Goal: Task Accomplishment & Management: Use online tool/utility

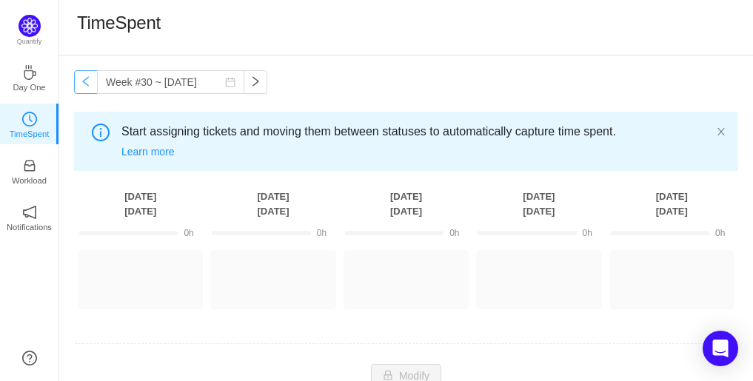
click at [86, 78] on button "button" at bounding box center [86, 82] width 24 height 24
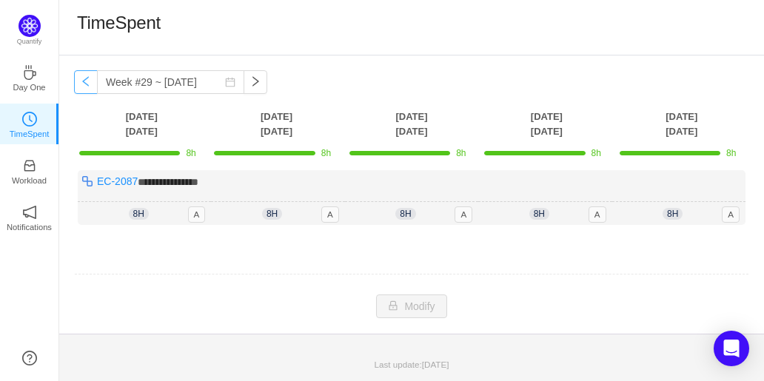
click at [86, 78] on button "button" at bounding box center [86, 82] width 24 height 24
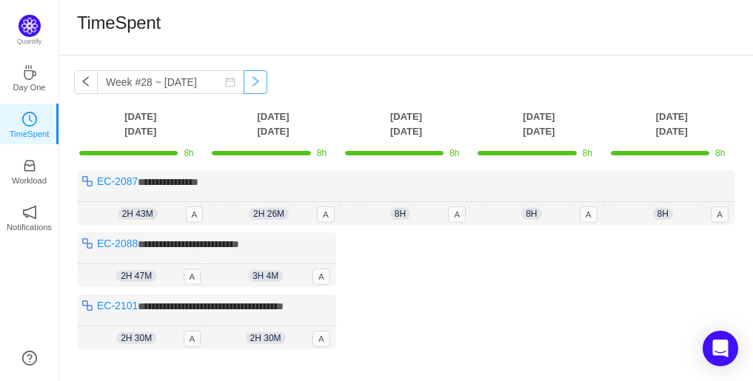
click at [244, 83] on button "button" at bounding box center [256, 82] width 24 height 24
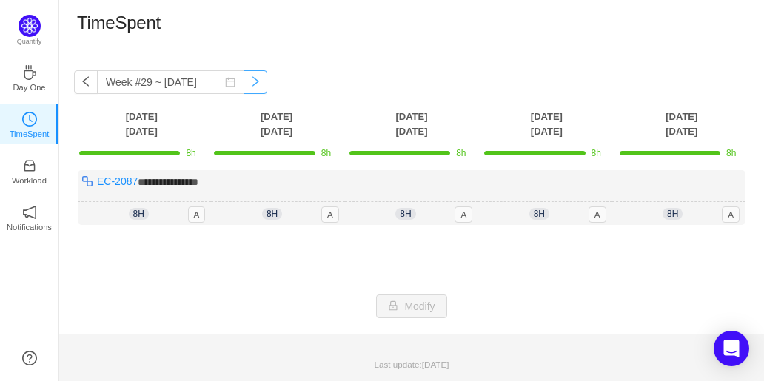
click at [244, 83] on button "button" at bounding box center [256, 82] width 24 height 24
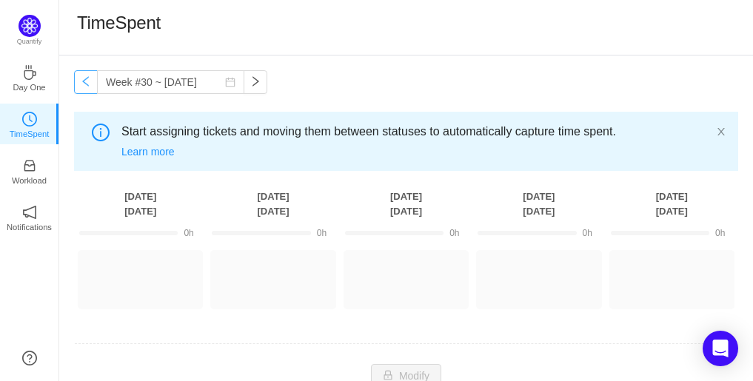
click at [88, 85] on button "button" at bounding box center [86, 82] width 24 height 24
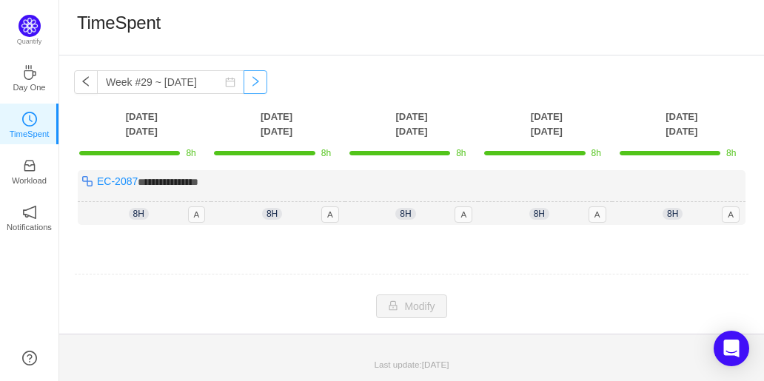
click at [246, 87] on button "button" at bounding box center [256, 82] width 24 height 24
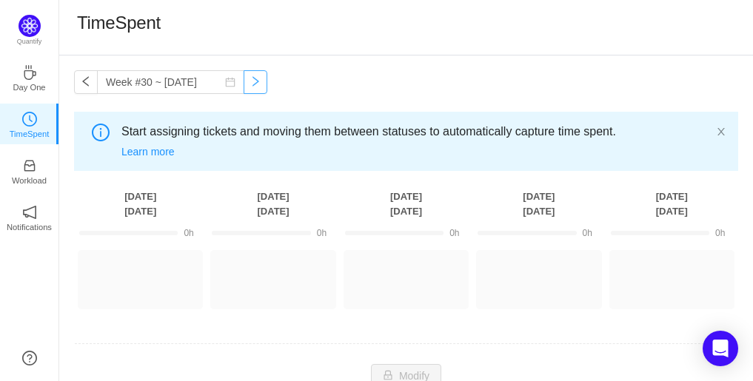
click at [246, 87] on button "button" at bounding box center [256, 82] width 24 height 24
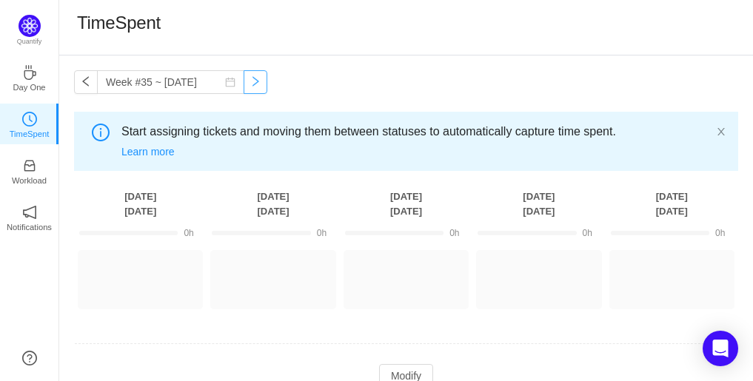
click at [246, 87] on button "button" at bounding box center [256, 82] width 24 height 24
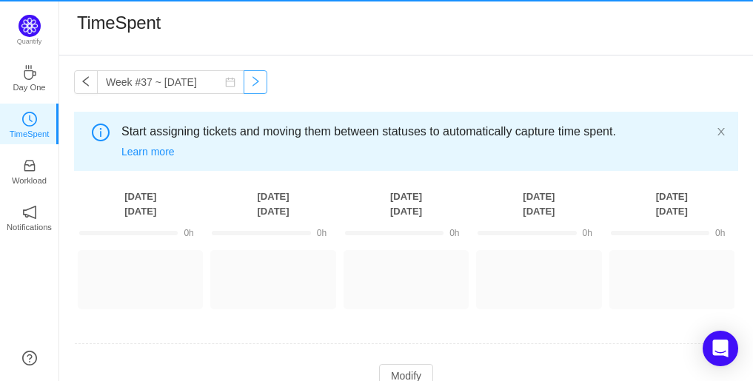
click at [246, 87] on button "button" at bounding box center [256, 82] width 24 height 24
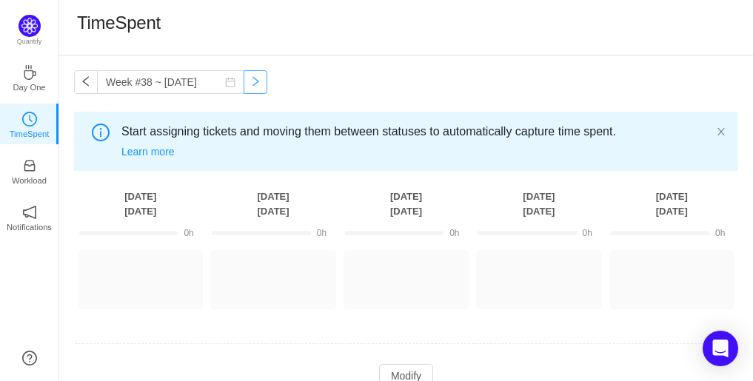
click at [246, 87] on button "button" at bounding box center [256, 82] width 24 height 24
click at [80, 87] on button "button" at bounding box center [86, 82] width 24 height 24
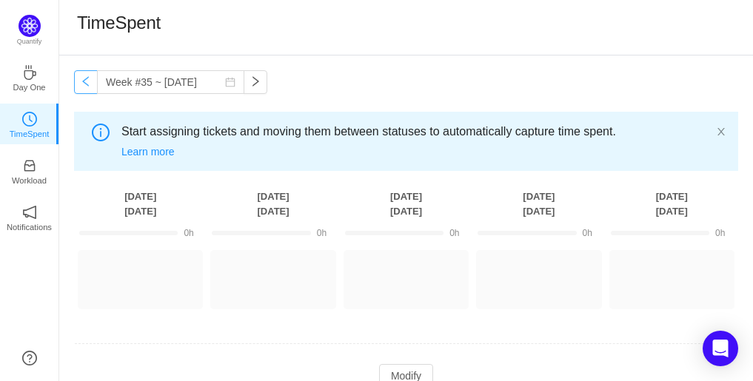
click at [80, 87] on button "button" at bounding box center [86, 82] width 24 height 24
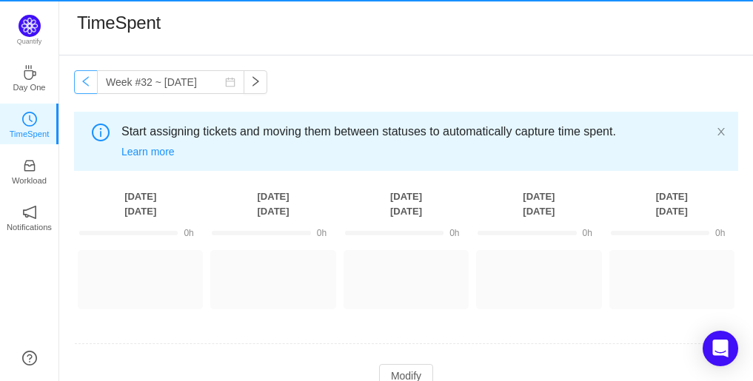
click at [80, 87] on button "button" at bounding box center [86, 82] width 24 height 24
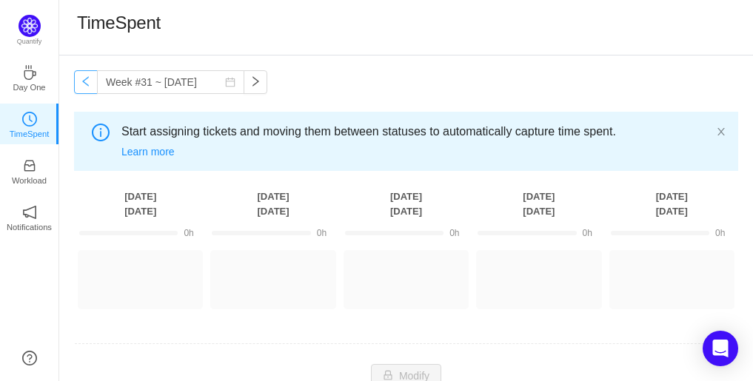
click at [80, 87] on button "button" at bounding box center [86, 82] width 24 height 24
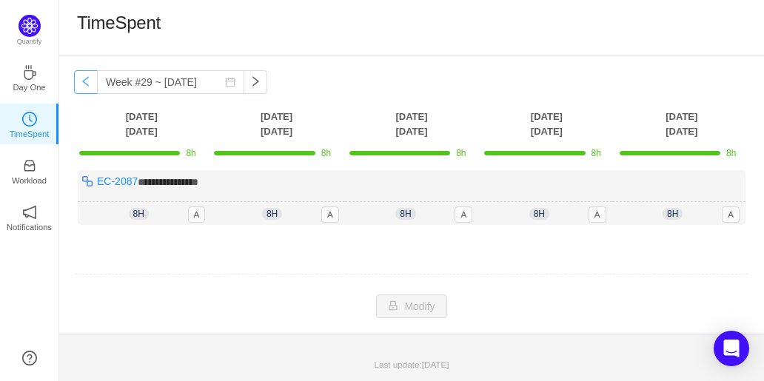
click at [77, 78] on button "button" at bounding box center [86, 82] width 24 height 24
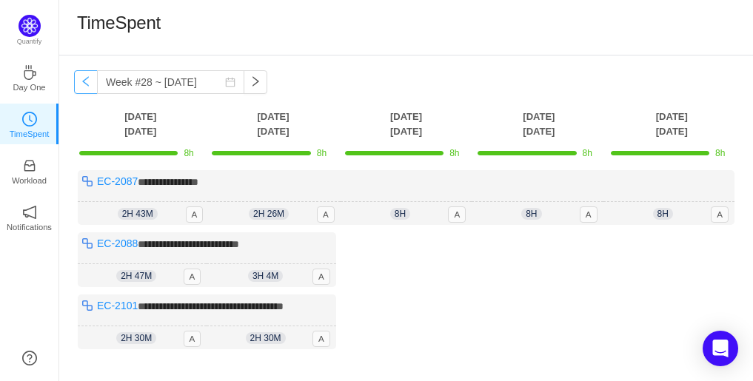
click at [87, 85] on button "button" at bounding box center [86, 82] width 24 height 24
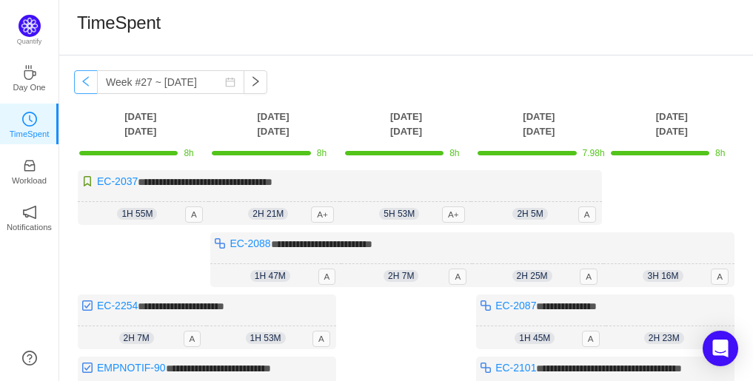
click at [87, 85] on button "button" at bounding box center [86, 82] width 24 height 24
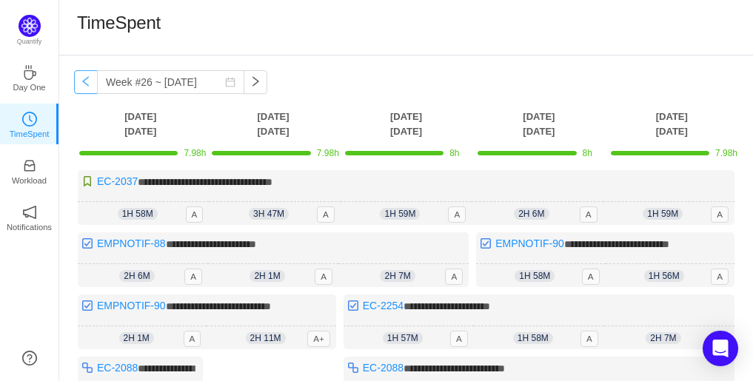
click at [79, 86] on button "button" at bounding box center [86, 82] width 24 height 24
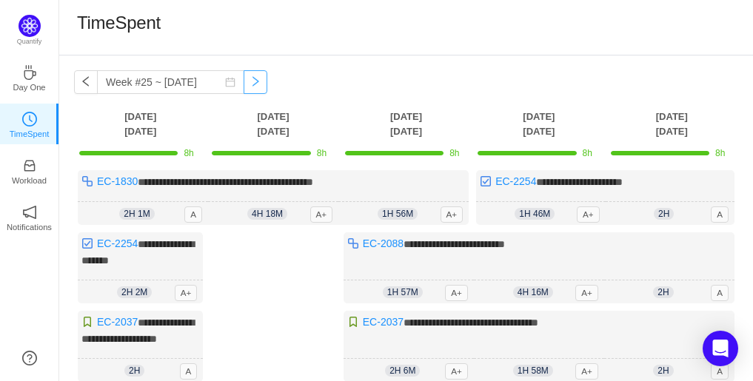
click at [244, 81] on button "button" at bounding box center [256, 82] width 24 height 24
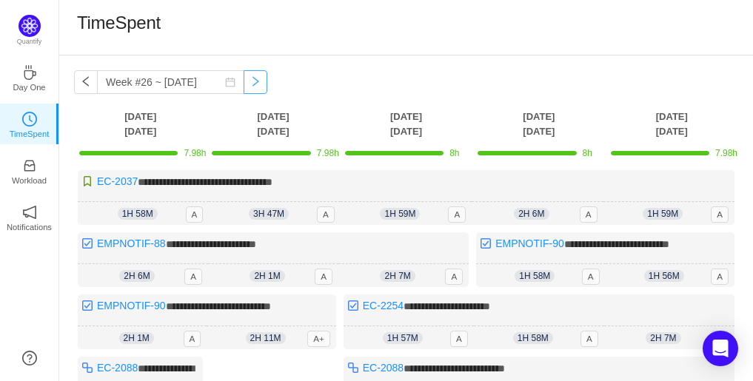
click at [252, 76] on button "button" at bounding box center [256, 82] width 24 height 24
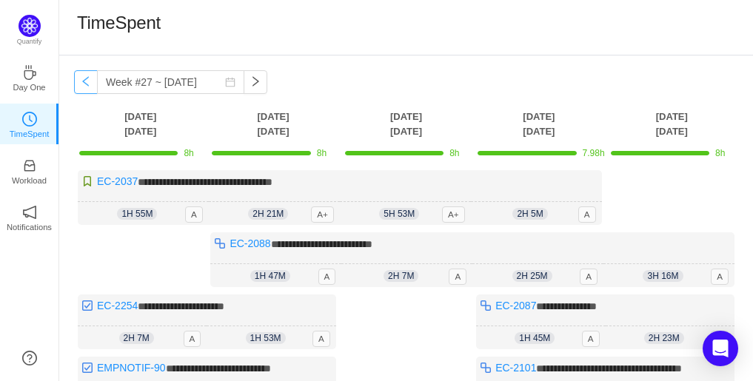
click at [90, 89] on button "button" at bounding box center [86, 82] width 24 height 24
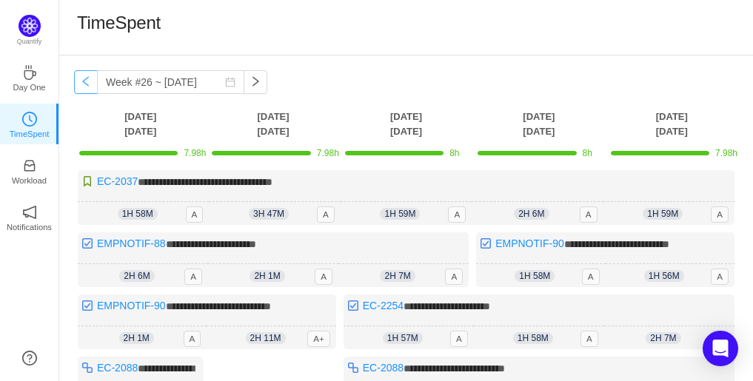
click at [90, 89] on button "button" at bounding box center [86, 82] width 24 height 24
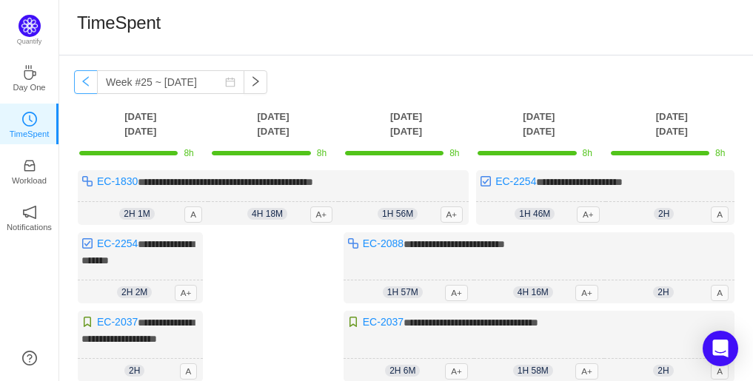
click at [90, 89] on button "button" at bounding box center [86, 82] width 24 height 24
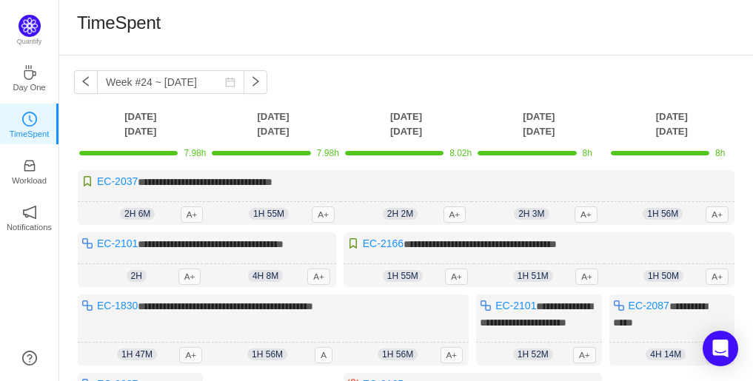
drag, startPoint x: 90, startPoint y: 89, endPoint x: 603, endPoint y: 52, distance: 513.6
click at [603, 52] on div "TimeSpent" at bounding box center [406, 28] width 694 height 56
click at [244, 84] on button "button" at bounding box center [256, 82] width 24 height 24
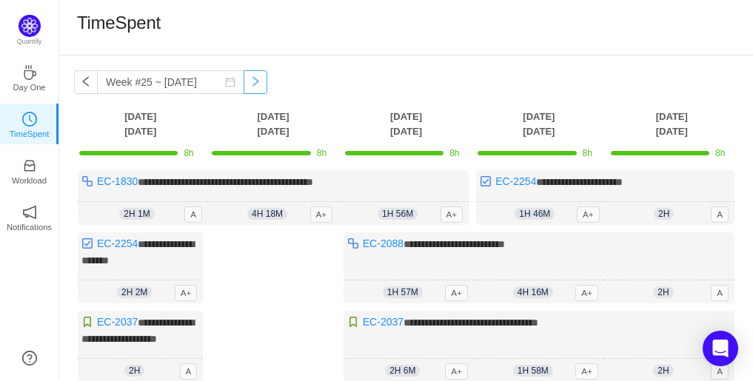
click at [244, 84] on button "button" at bounding box center [256, 82] width 24 height 24
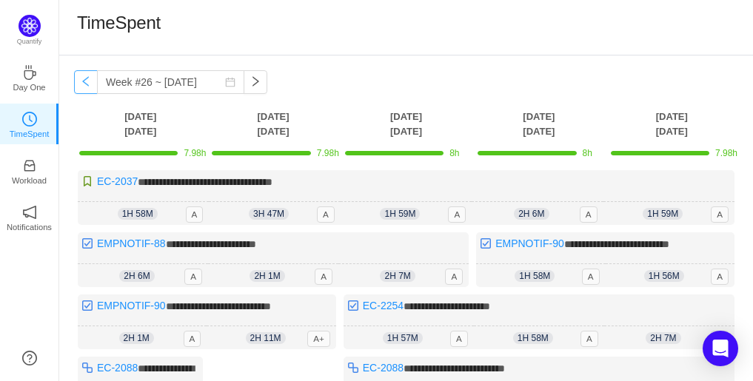
click at [83, 89] on button "button" at bounding box center [86, 82] width 24 height 24
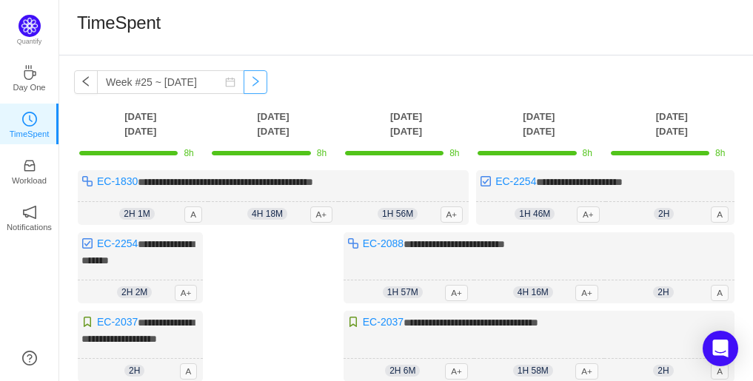
click at [251, 85] on button "button" at bounding box center [256, 82] width 24 height 24
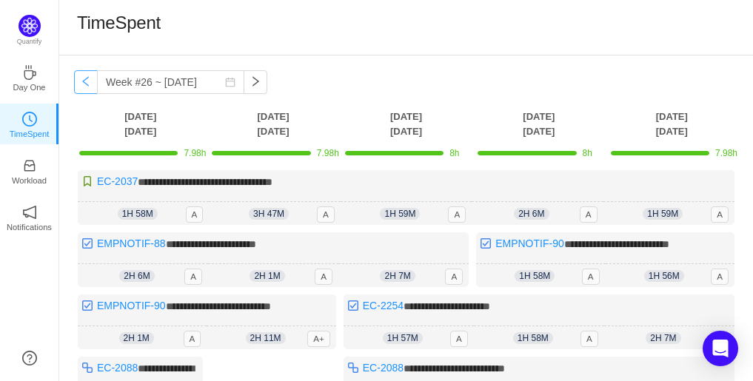
click at [79, 81] on button "button" at bounding box center [86, 82] width 24 height 24
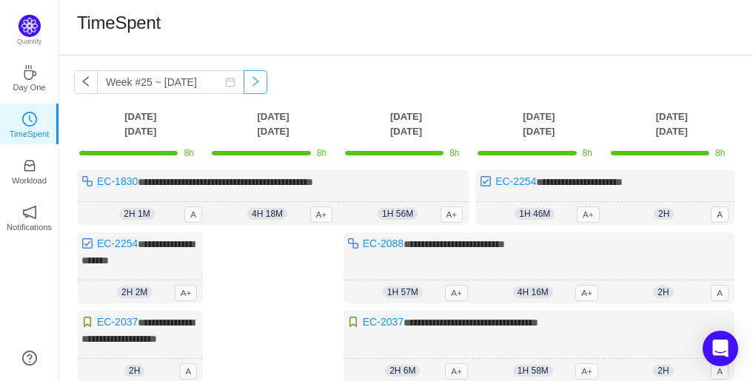
click at [250, 81] on button "button" at bounding box center [256, 82] width 24 height 24
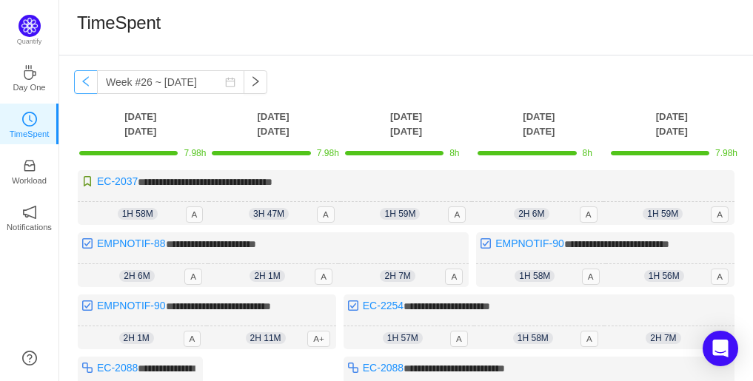
click at [86, 90] on button "button" at bounding box center [86, 82] width 24 height 24
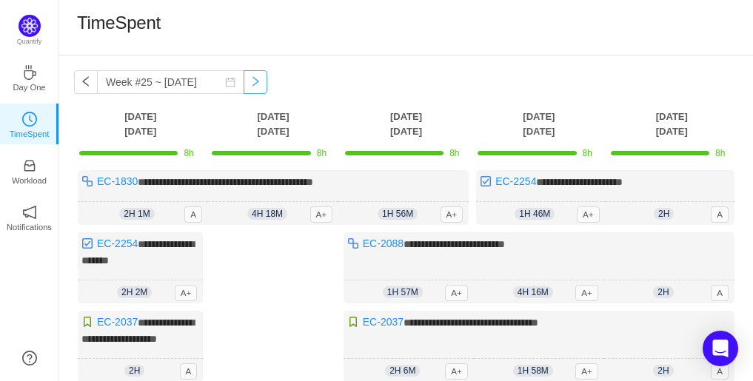
click at [250, 81] on button "button" at bounding box center [256, 82] width 24 height 24
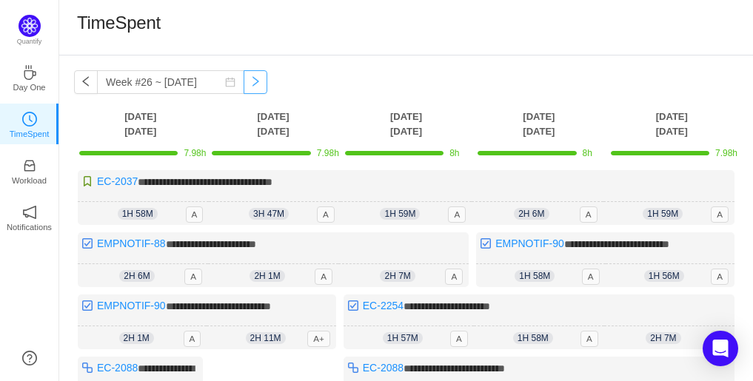
click at [250, 81] on button "button" at bounding box center [256, 82] width 24 height 24
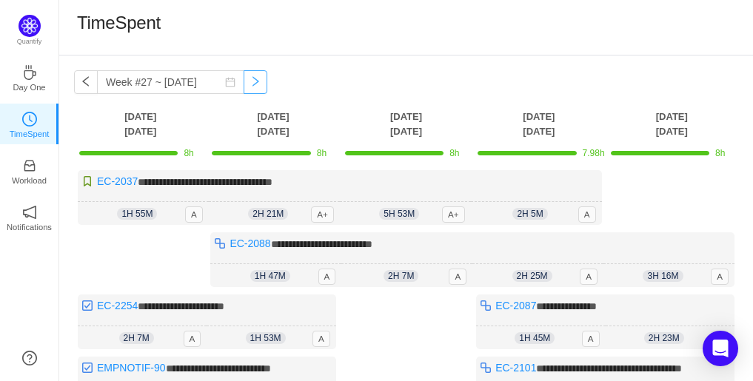
click at [250, 81] on button "button" at bounding box center [256, 82] width 24 height 24
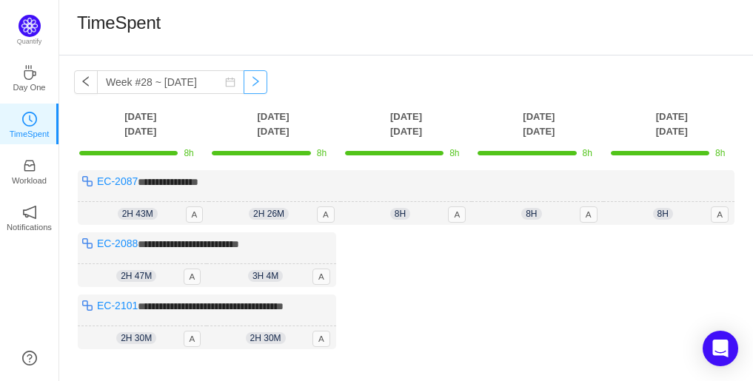
click at [250, 81] on button "button" at bounding box center [256, 82] width 24 height 24
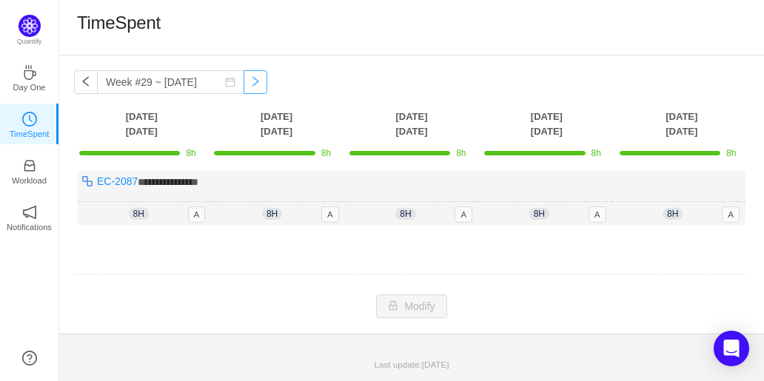
click at [250, 81] on button "button" at bounding box center [256, 82] width 24 height 24
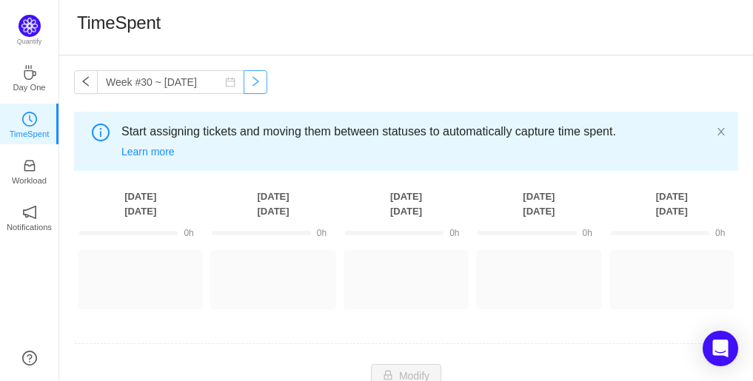
click at [250, 81] on button "button" at bounding box center [256, 82] width 24 height 24
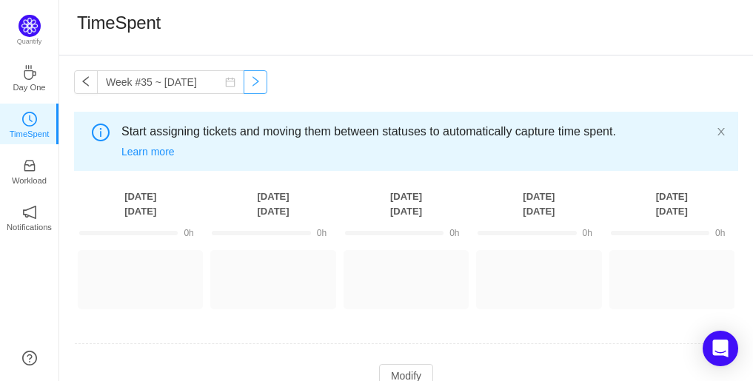
click at [250, 81] on button "button" at bounding box center [256, 82] width 24 height 24
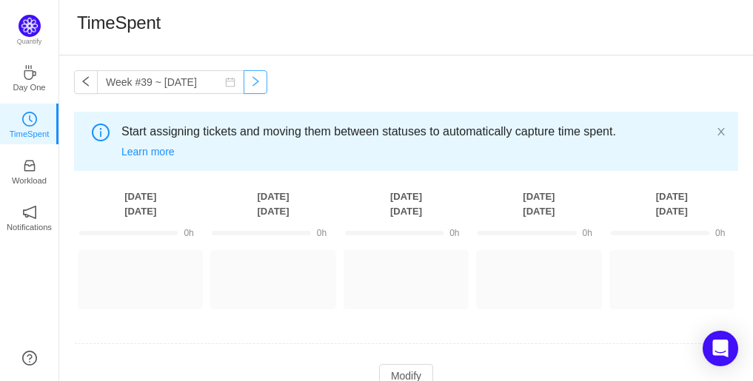
type input "Week #39 ~ [DATE]"
click at [250, 81] on button "button" at bounding box center [256, 82] width 24 height 24
click at [399, 71] on div "Week #39 ~ [DATE] You have reached free plan limit. Upgrade Start assigning tic…" at bounding box center [406, 230] width 694 height 348
click at [396, 78] on div "Week #39 ~ [DATE] You have reached free plan limit. Upgrade Start assigning tic…" at bounding box center [406, 230] width 694 height 348
click at [299, 68] on div "Week #39 ~ [DATE] You have reached free plan limit. Upgrade Start assigning tic…" at bounding box center [406, 230] width 694 height 348
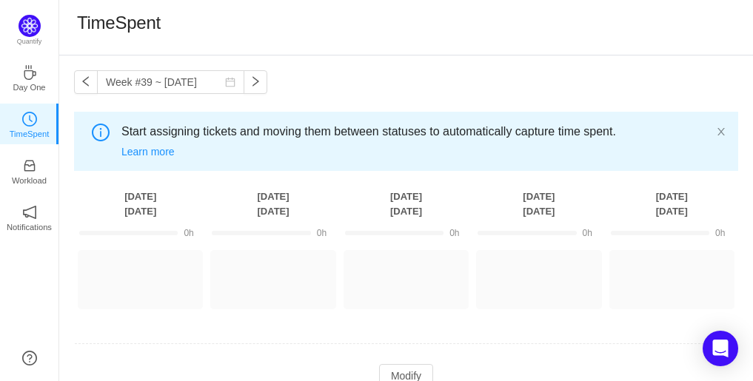
click at [312, 95] on div "Week #39 ~ [DATE] You have reached free plan limit. Upgrade Start assigning tic…" at bounding box center [406, 230] width 694 height 348
